Goal: Find specific page/section: Find specific page/section

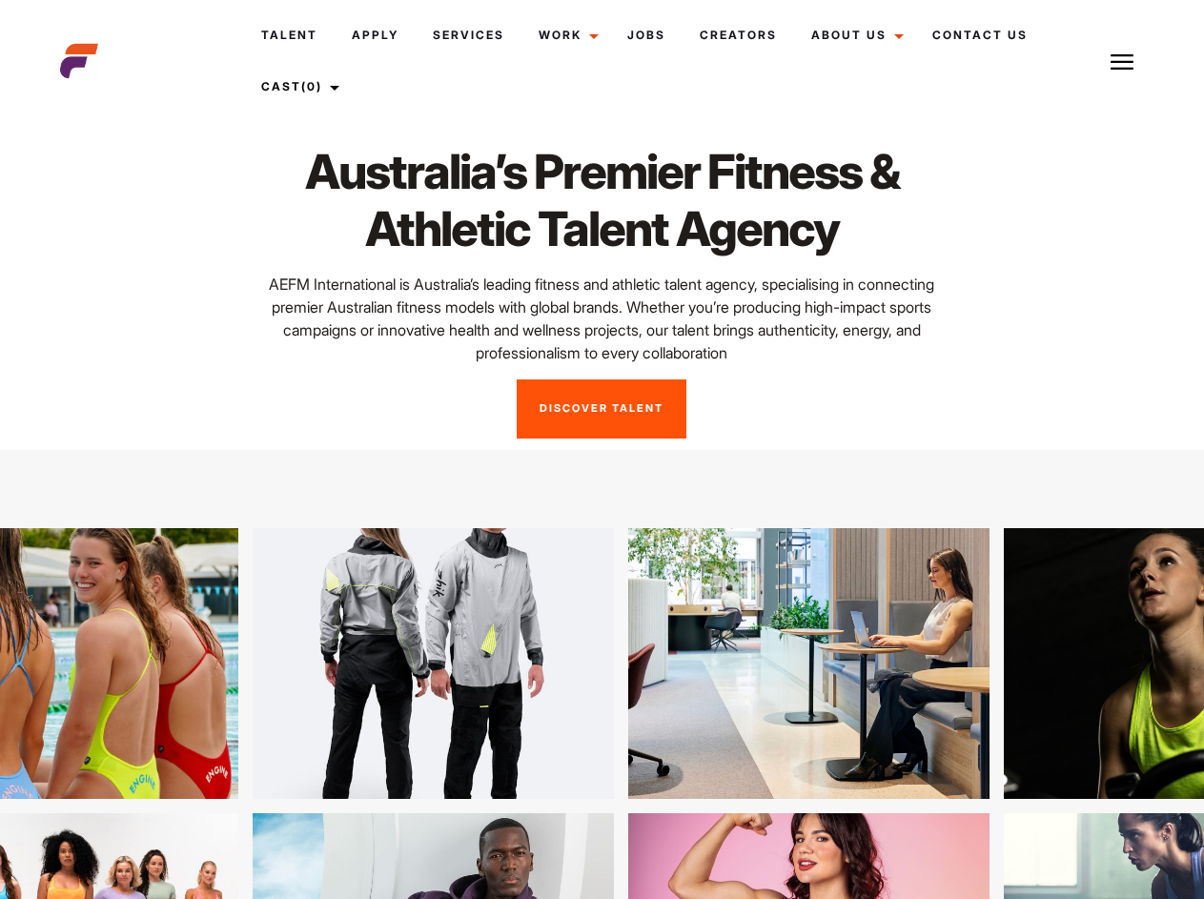
click at [300, 87] on link "Cast (0)" at bounding box center [297, 86] width 107 height 51
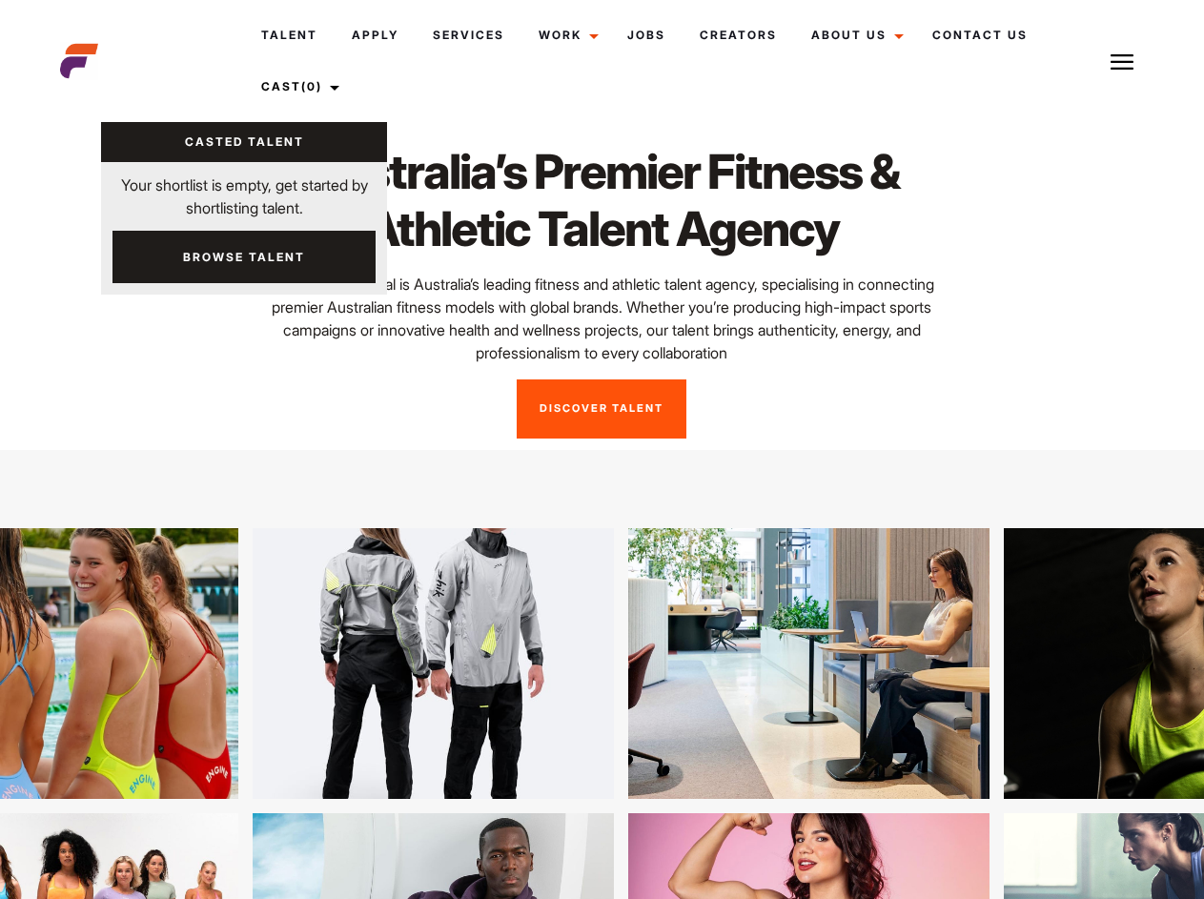
click at [1122, 61] on img at bounding box center [1121, 62] width 23 height 23
